Goal: Share content: Share content

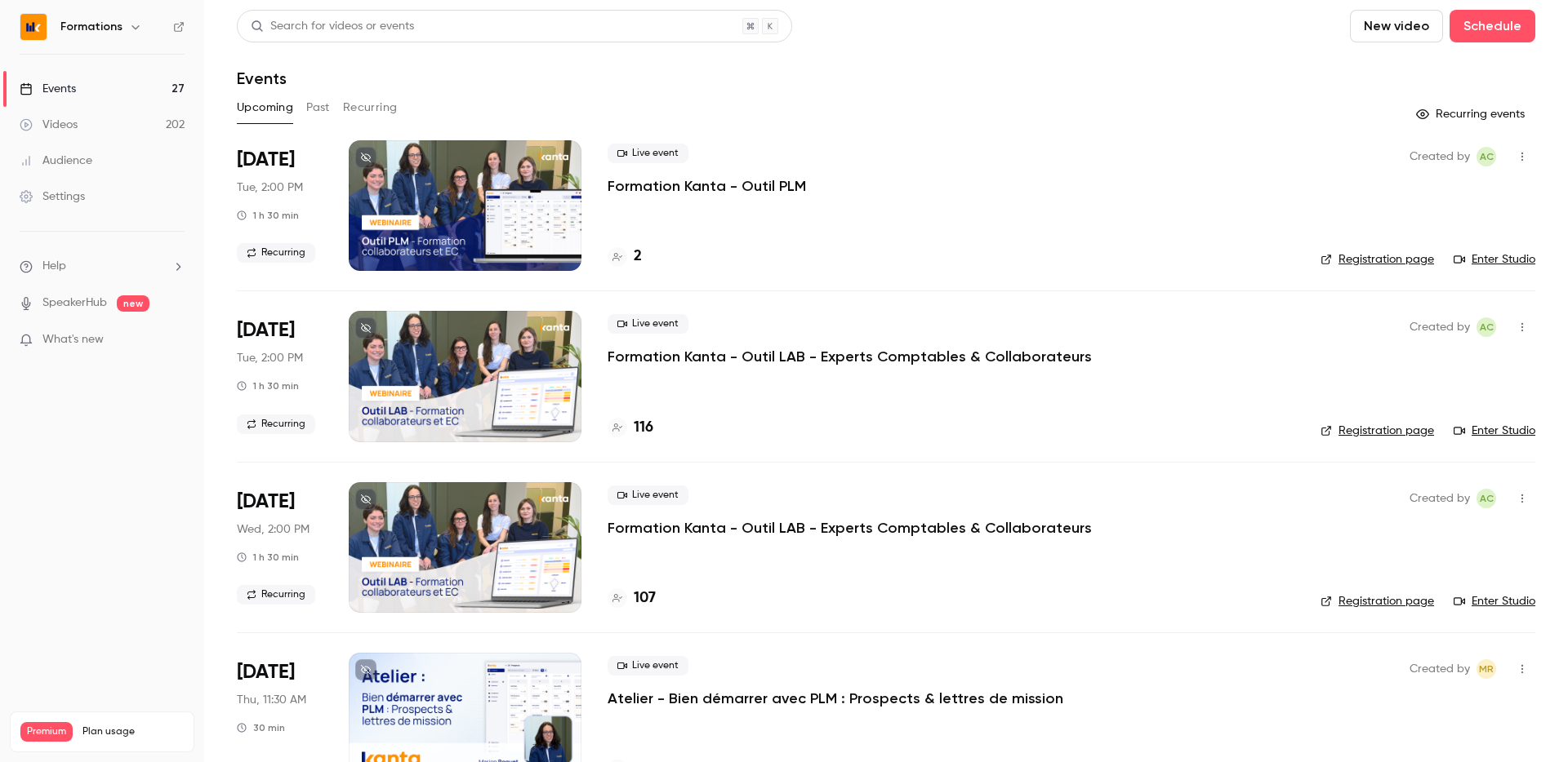
click at [378, 107] on button "Recurring" at bounding box center [370, 108] width 54 height 26
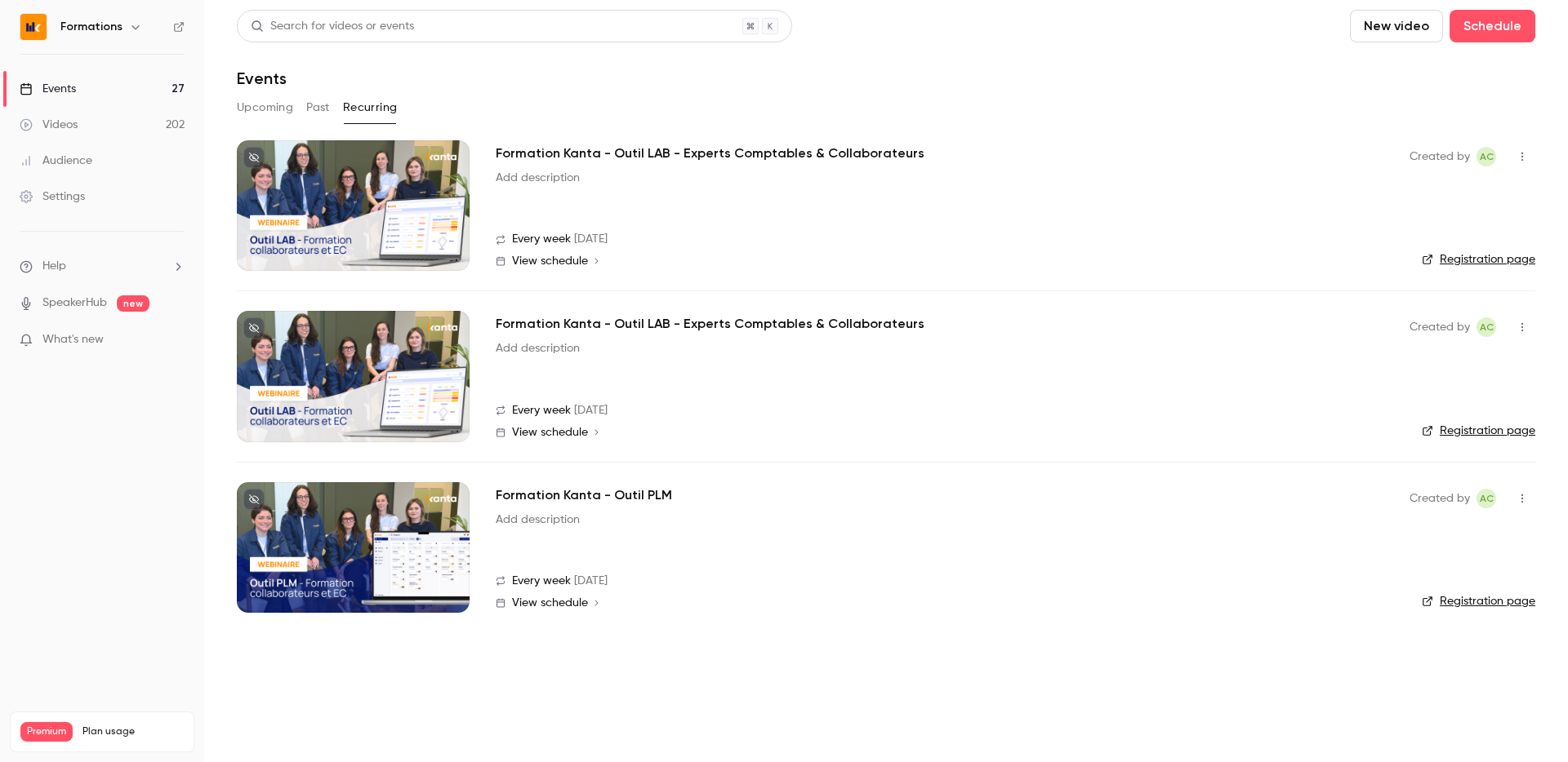
click at [402, 214] on div at bounding box center [353, 206] width 233 height 131
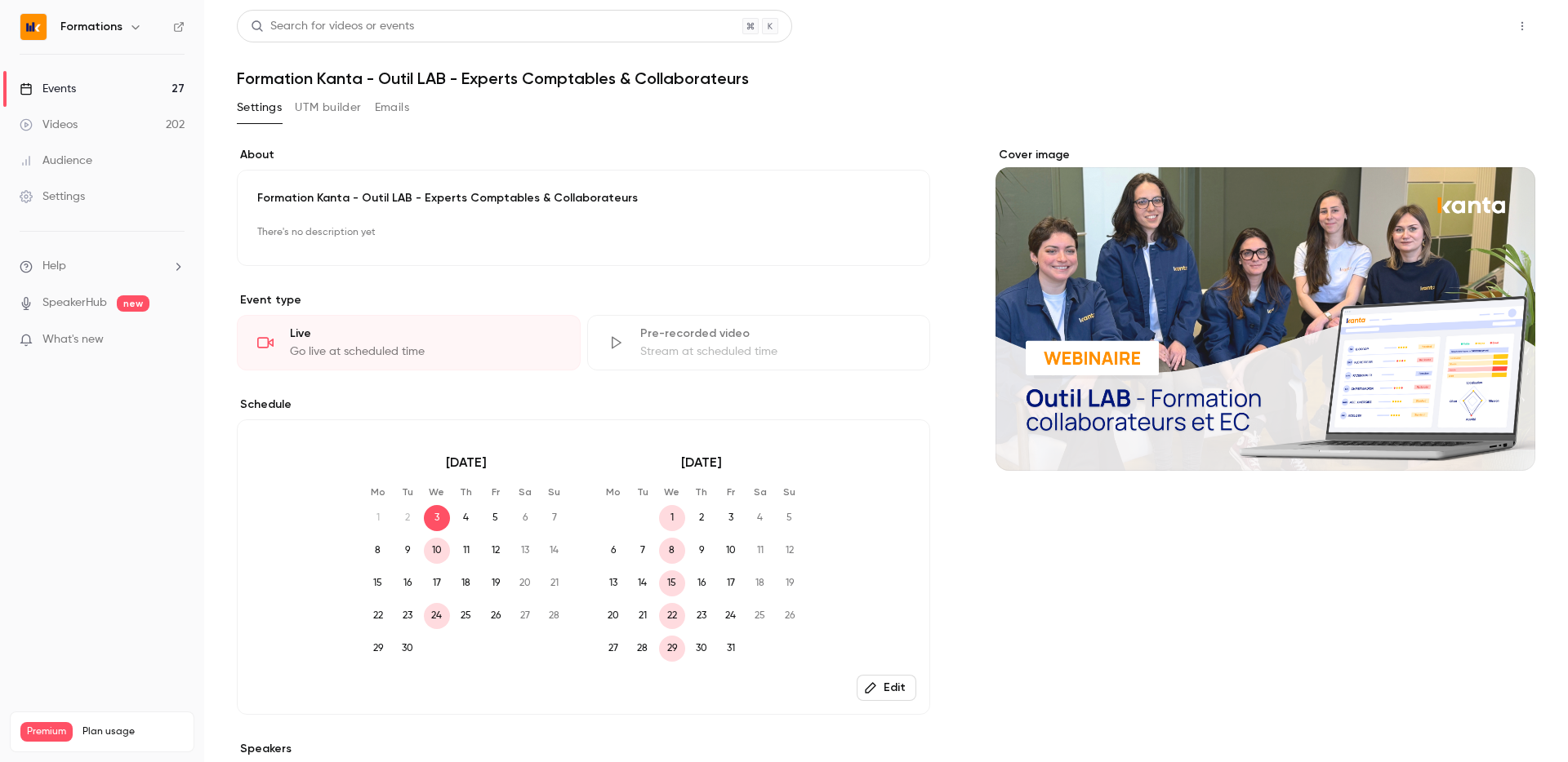
click at [1456, 27] on button "Share" at bounding box center [1463, 26] width 64 height 33
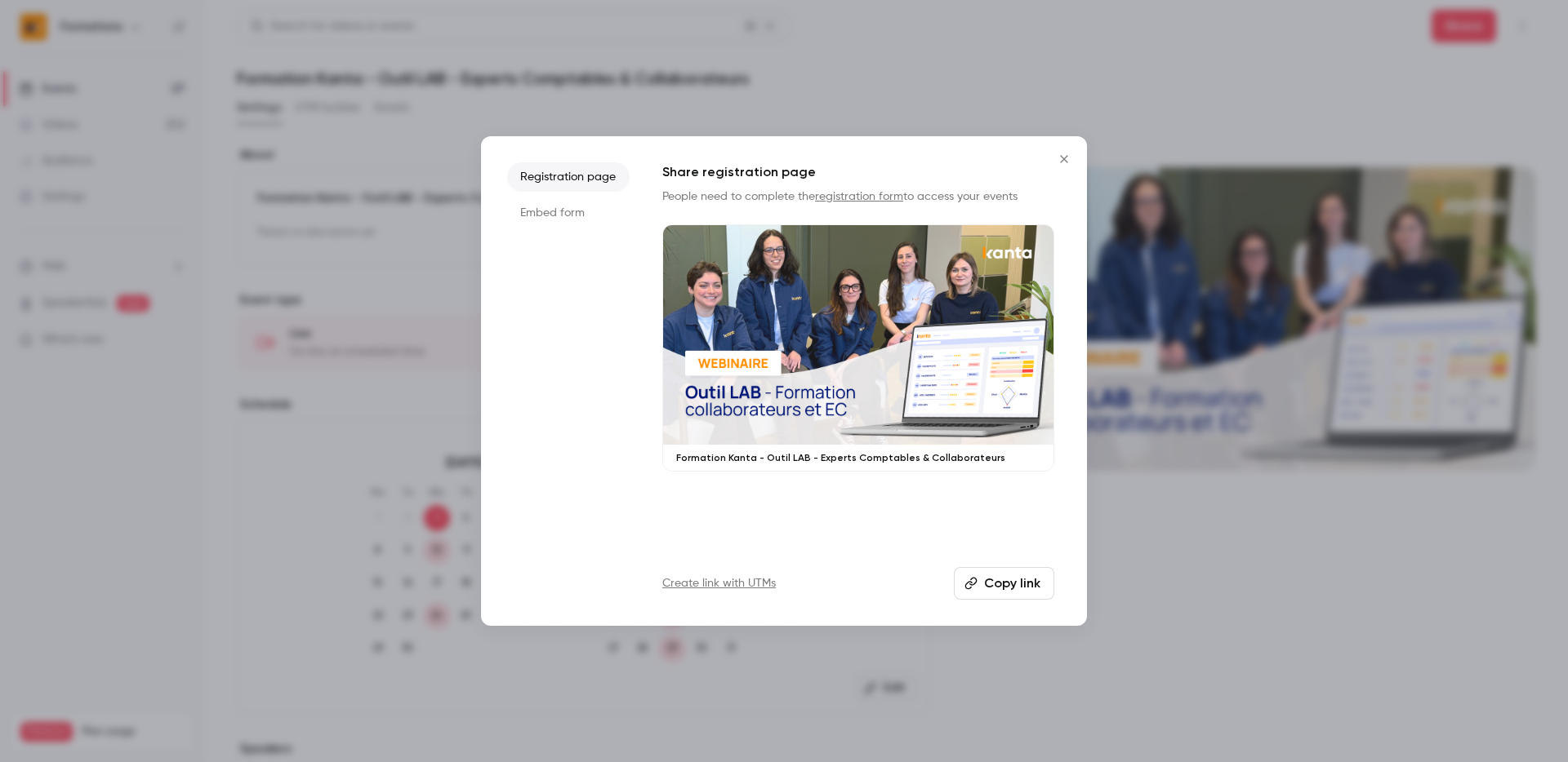
click at [989, 583] on button "Copy link" at bounding box center [1004, 583] width 100 height 33
click at [1067, 156] on icon "Close" at bounding box center [1064, 159] width 20 height 13
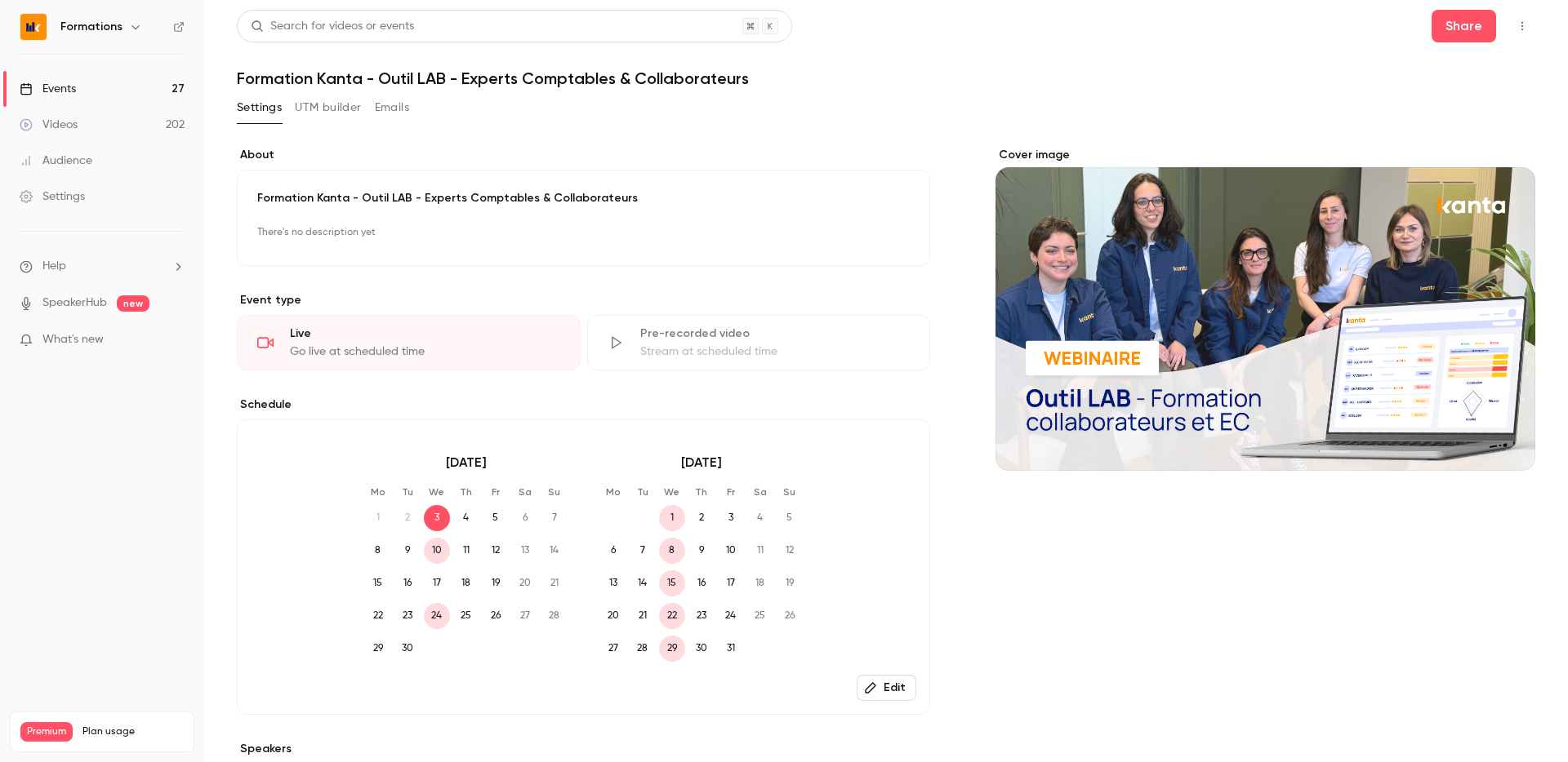
click at [107, 96] on link "Events 27" at bounding box center [102, 89] width 204 height 36
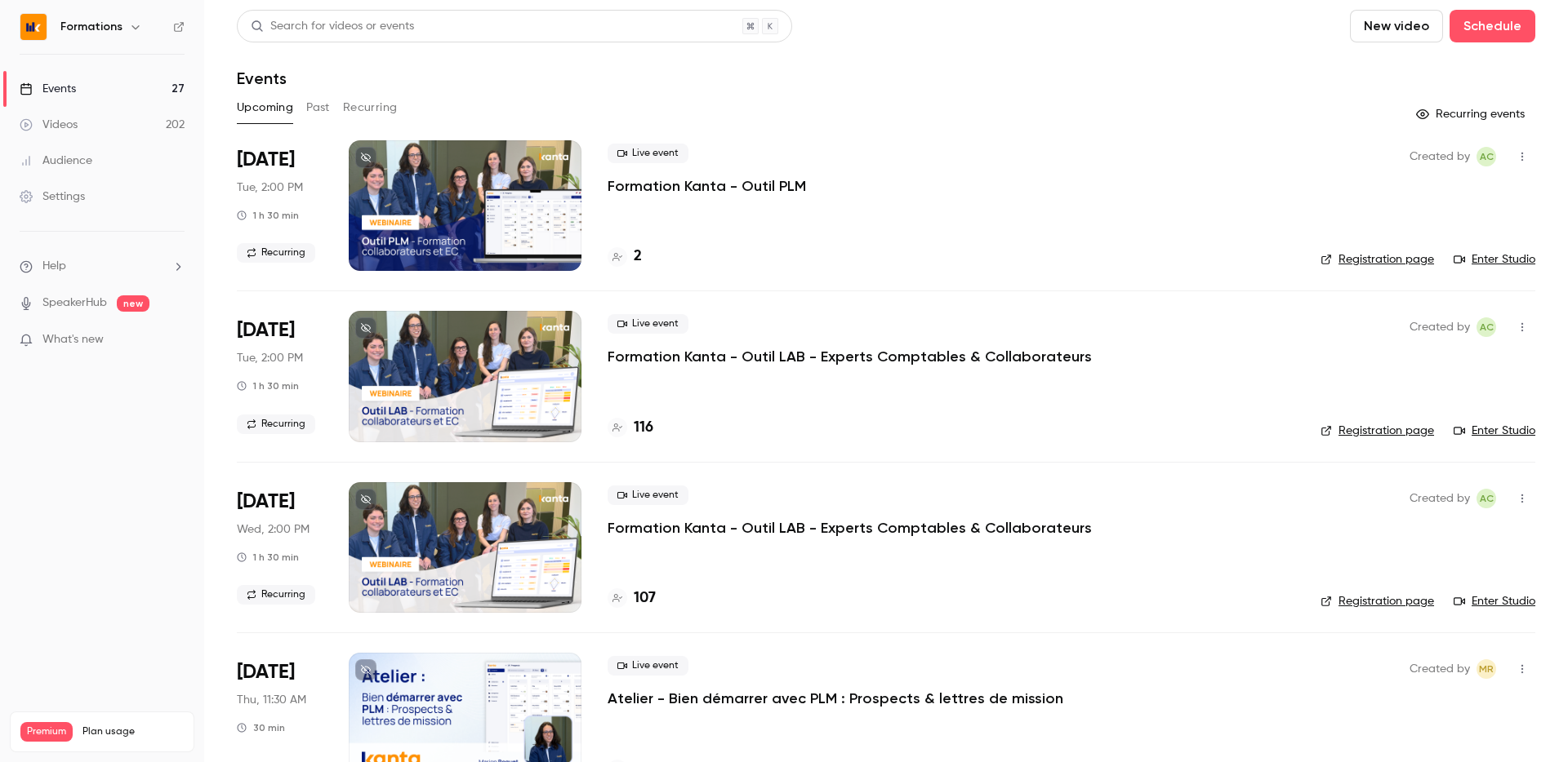
click at [381, 109] on button "Recurring" at bounding box center [370, 108] width 54 height 26
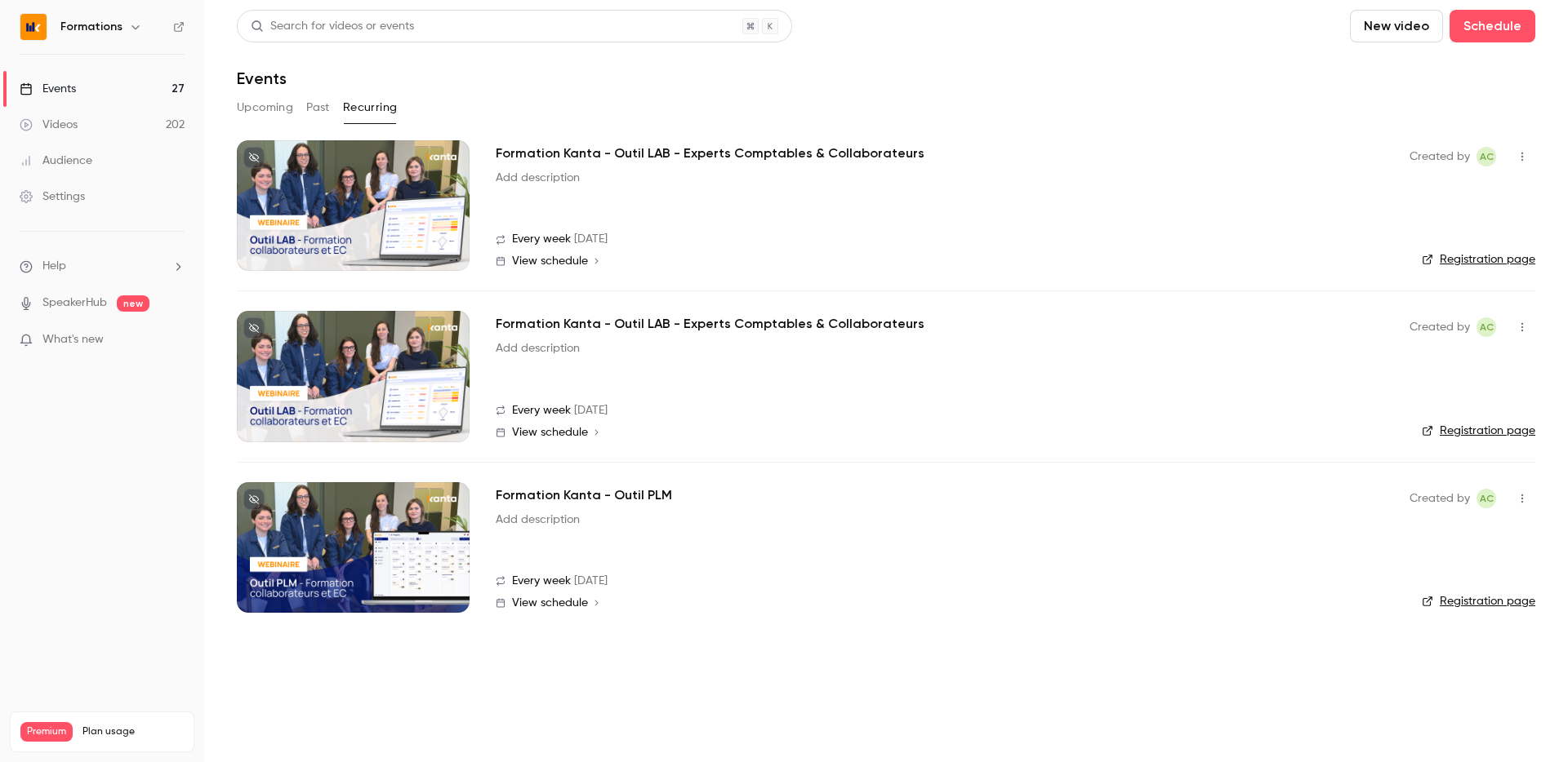
click at [403, 227] on div at bounding box center [353, 206] width 233 height 131
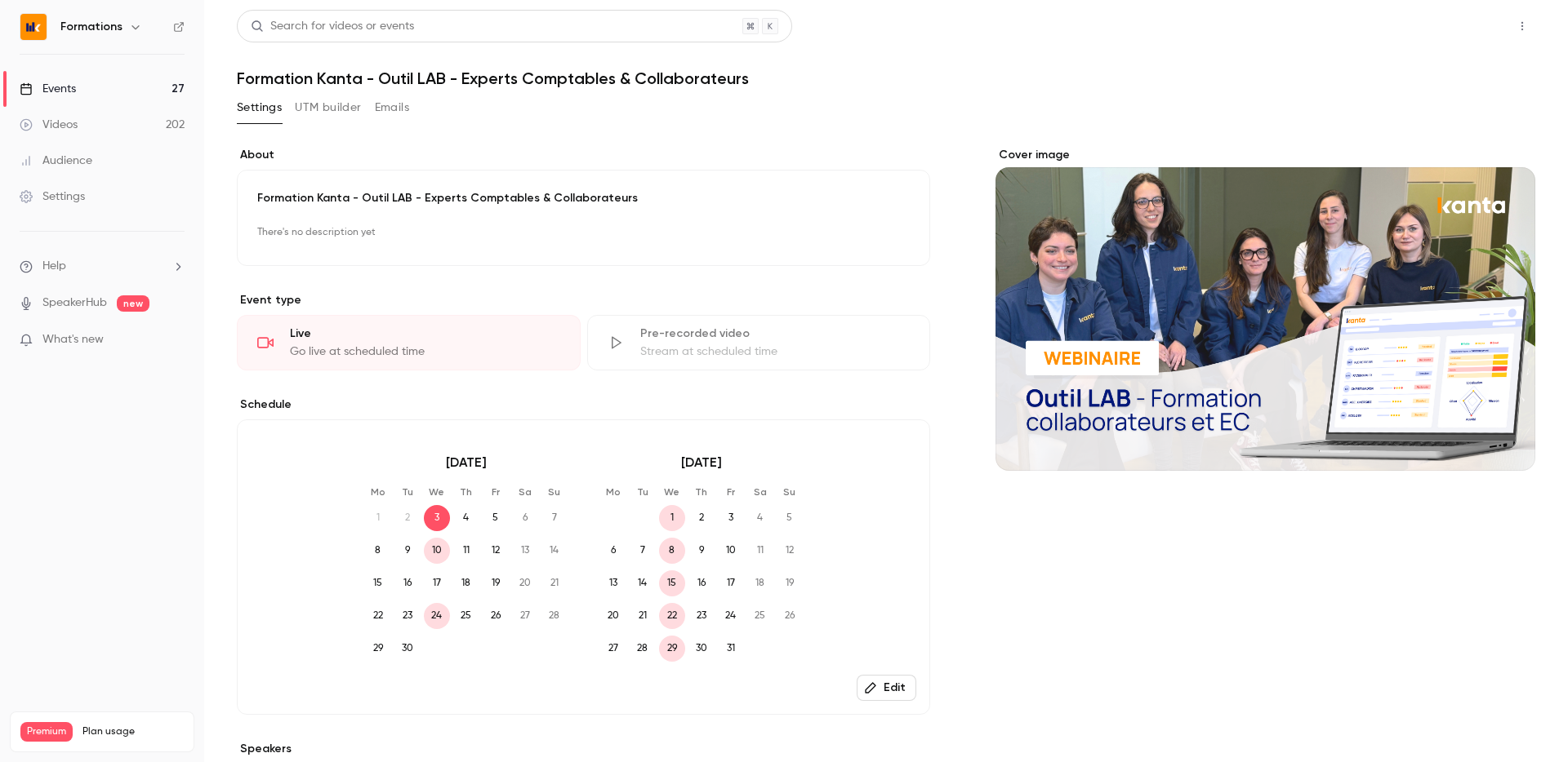
click at [1471, 21] on button "Share" at bounding box center [1463, 26] width 64 height 33
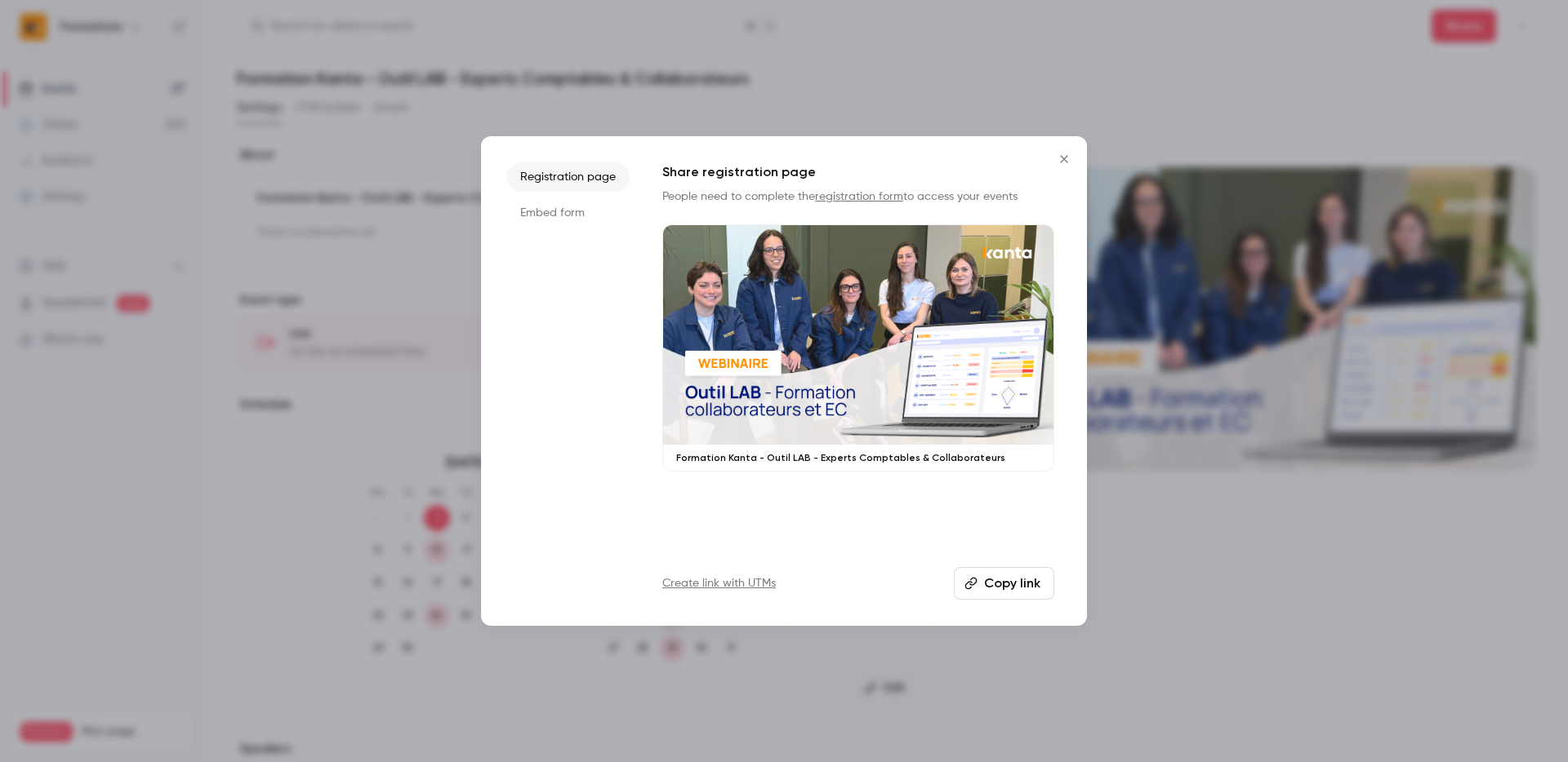
click at [1012, 588] on button "Copy link" at bounding box center [1004, 583] width 100 height 33
click at [1060, 157] on icon "Close" at bounding box center [1064, 159] width 20 height 13
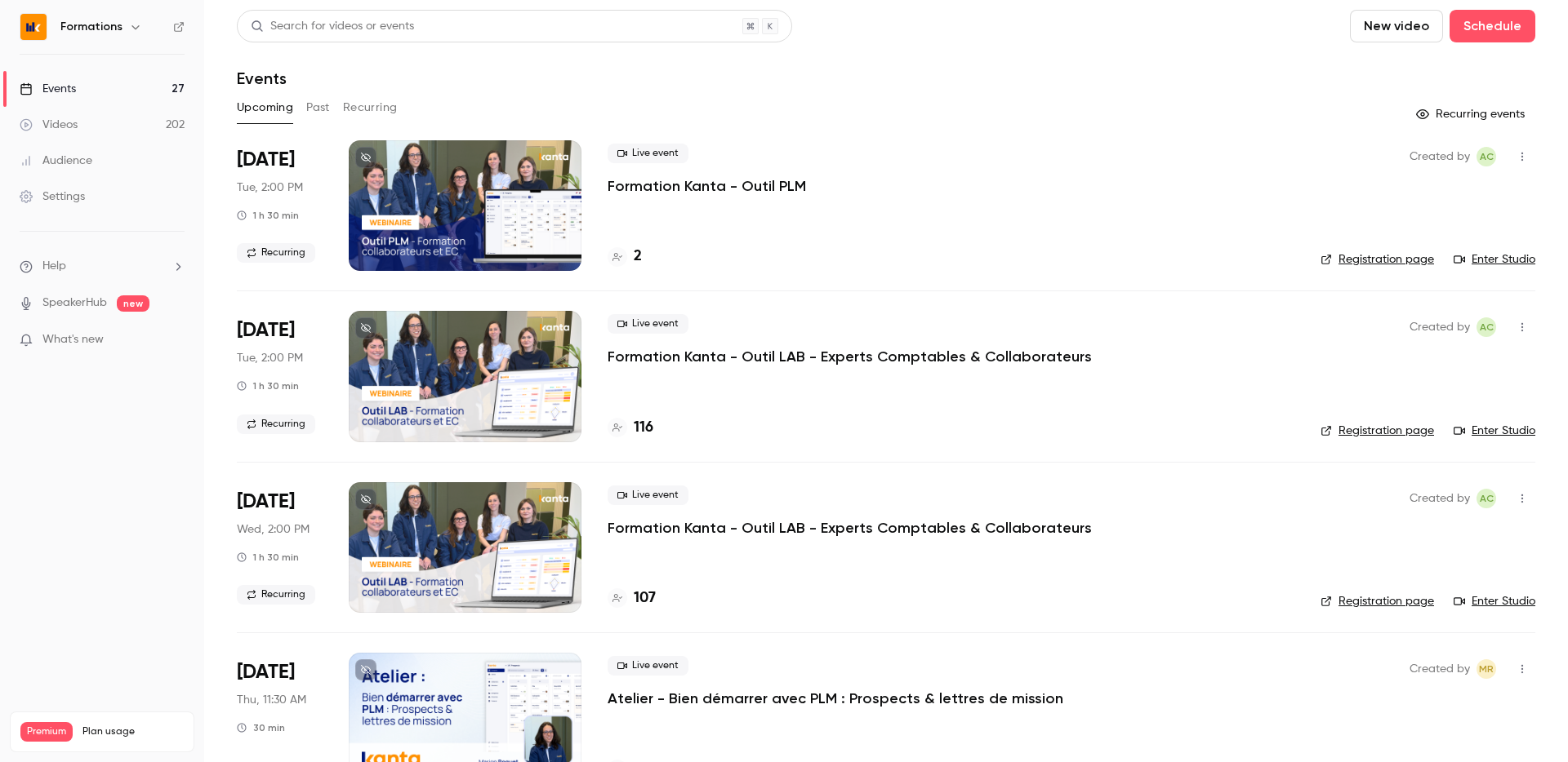
click at [376, 102] on button "Recurring" at bounding box center [370, 108] width 54 height 26
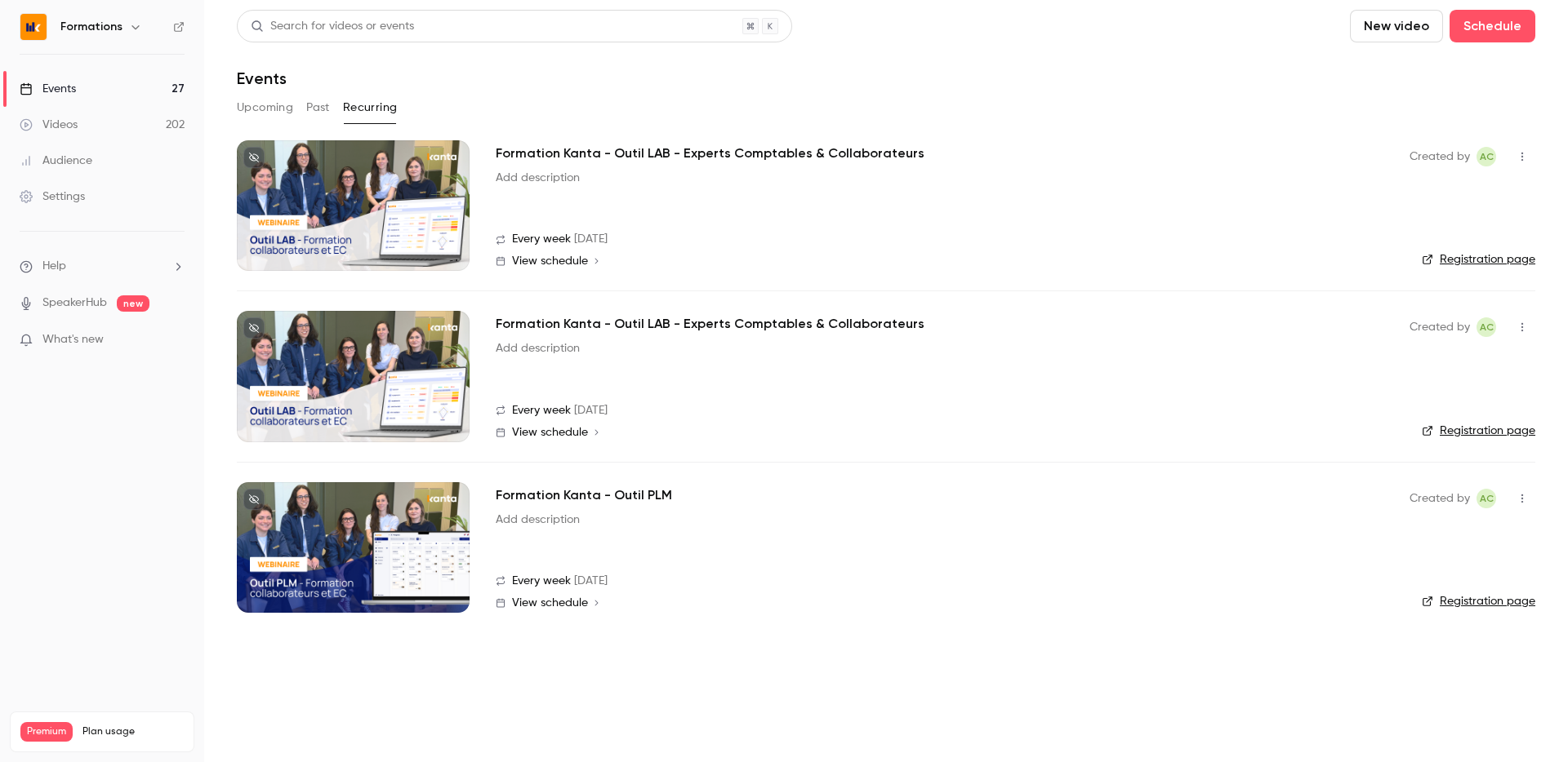
click at [380, 365] on div at bounding box center [353, 376] width 233 height 131
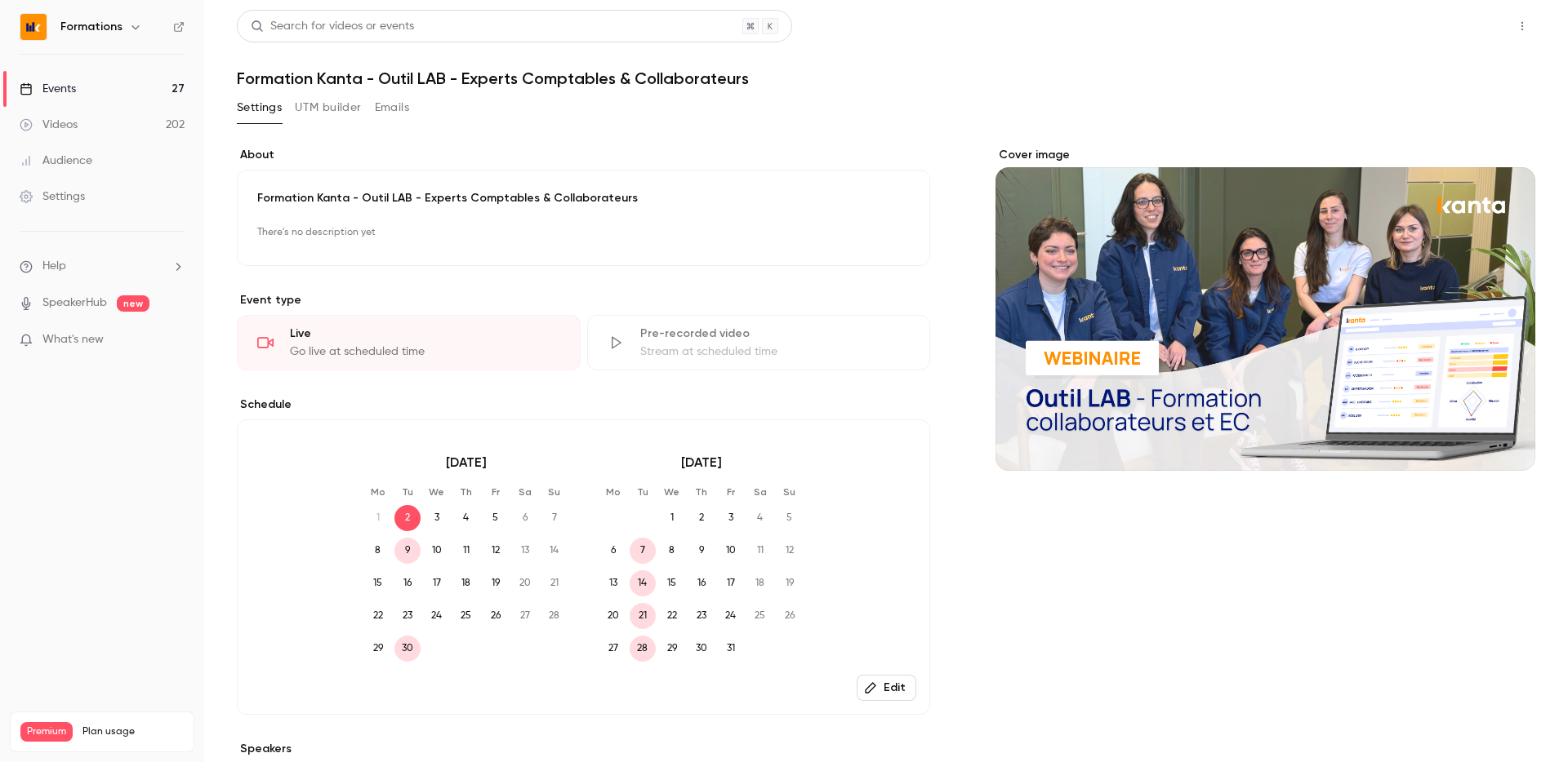
click at [1466, 23] on button "Share" at bounding box center [1463, 26] width 64 height 33
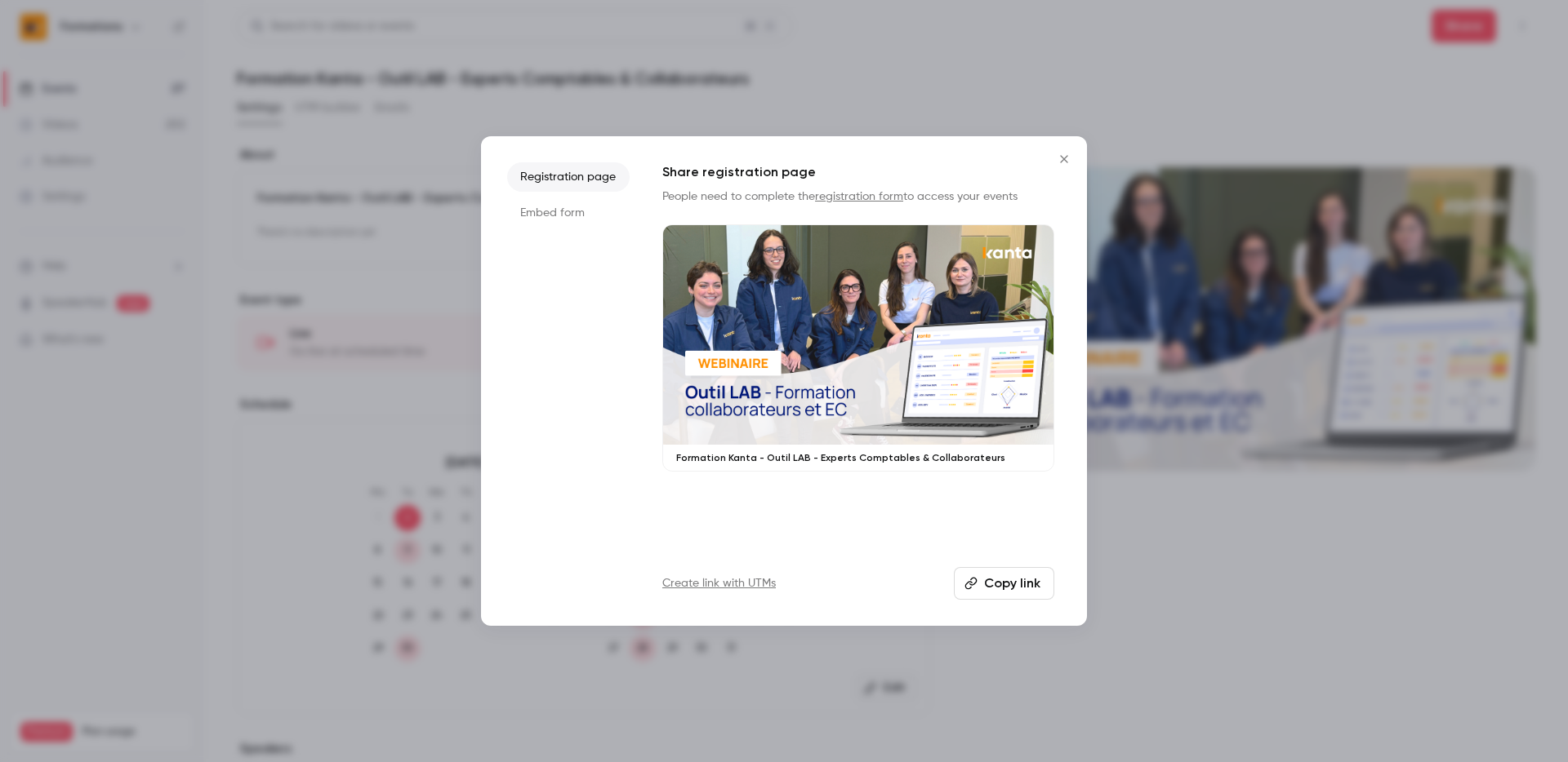
click at [1024, 582] on button "Copy link" at bounding box center [1004, 583] width 100 height 33
click at [1064, 146] on button "Close" at bounding box center [1064, 160] width 33 height 33
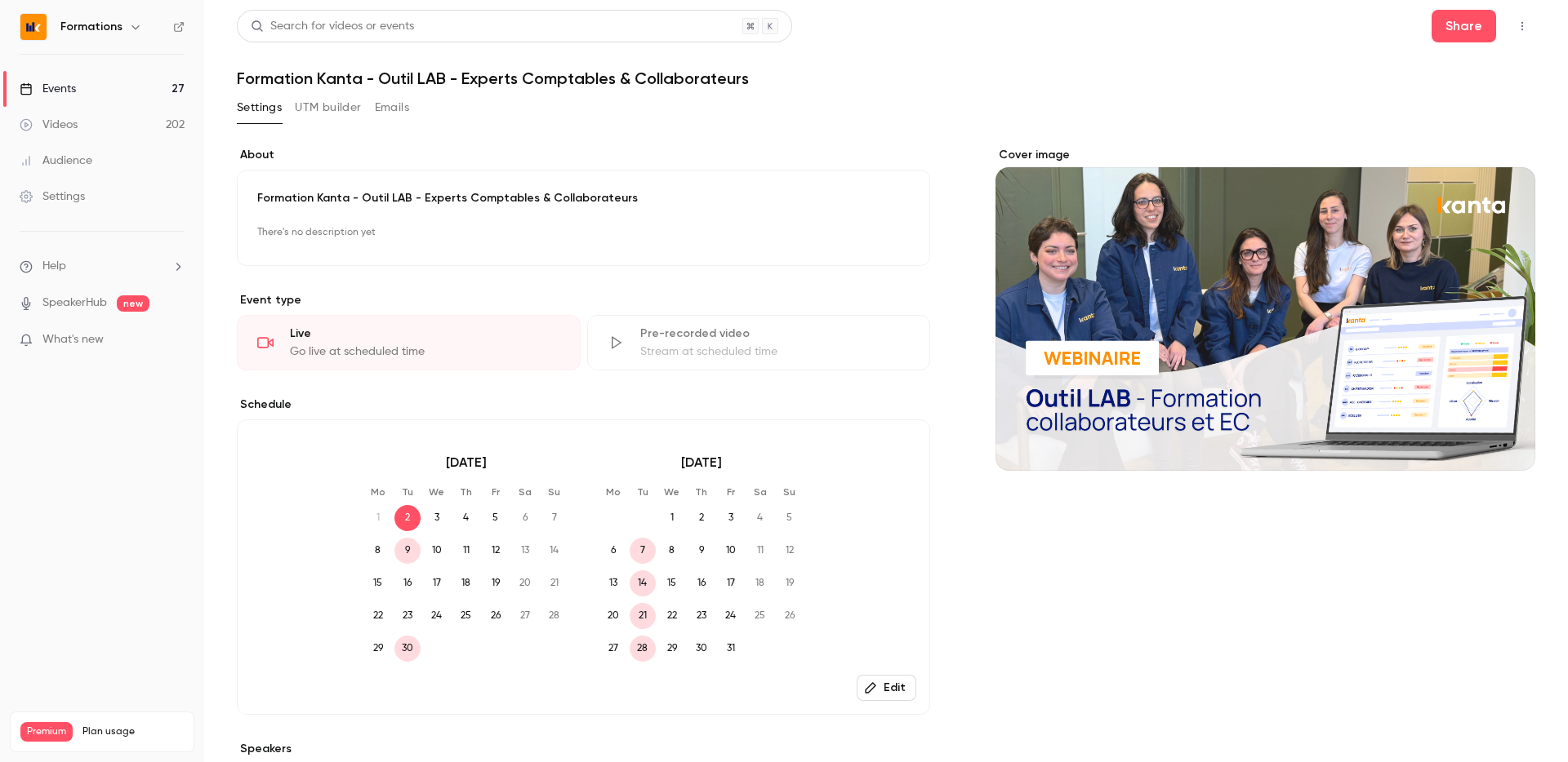
click at [96, 88] on link "Events 27" at bounding box center [102, 89] width 204 height 36
